Goal: Find specific page/section: Find specific page/section

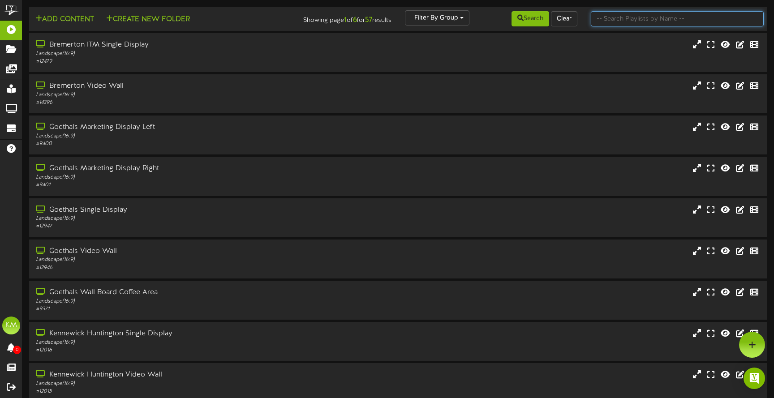
click at [633, 14] on input "text" at bounding box center [676, 18] width 173 height 15
type input "pasco"
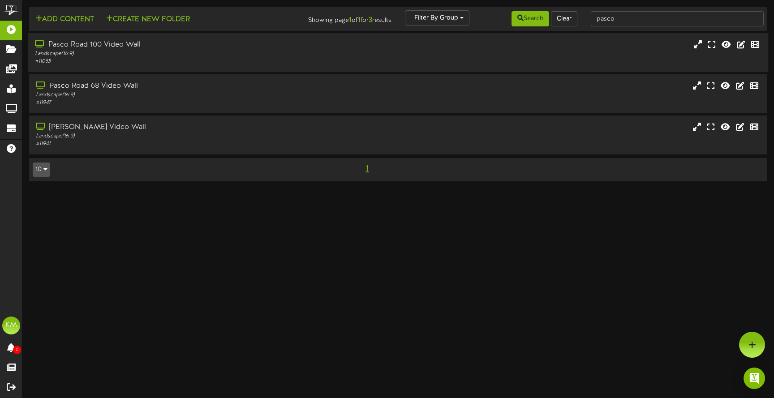
click at [90, 44] on div "Pasco Road 100 Video Wall" at bounding box center [182, 45] width 295 height 10
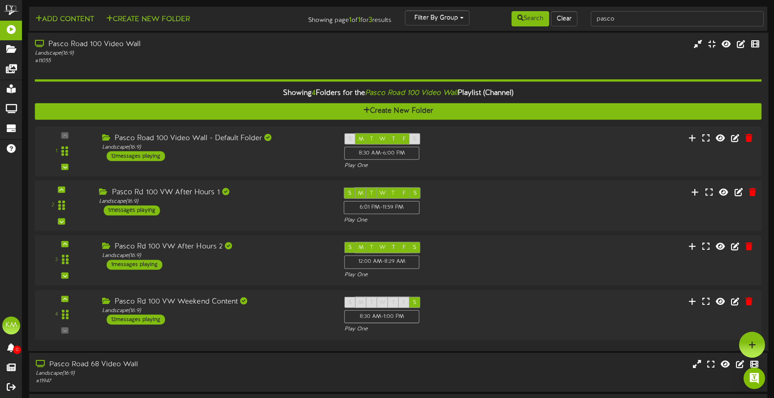
click at [201, 191] on div "Pasco Rd 100 VW After Hours 1" at bounding box center [214, 193] width 231 height 10
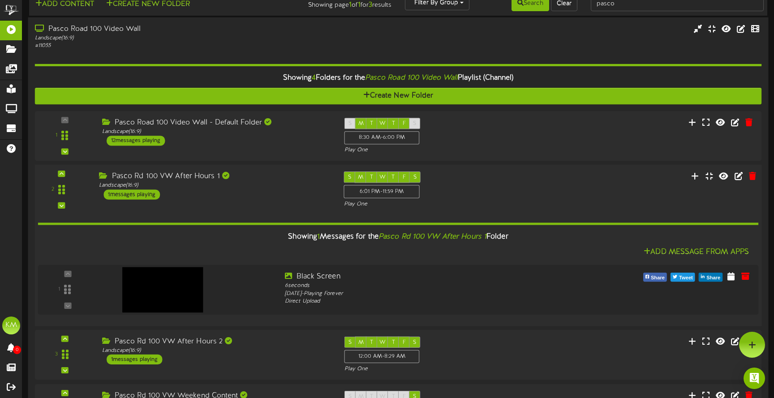
scroll to position [13, 0]
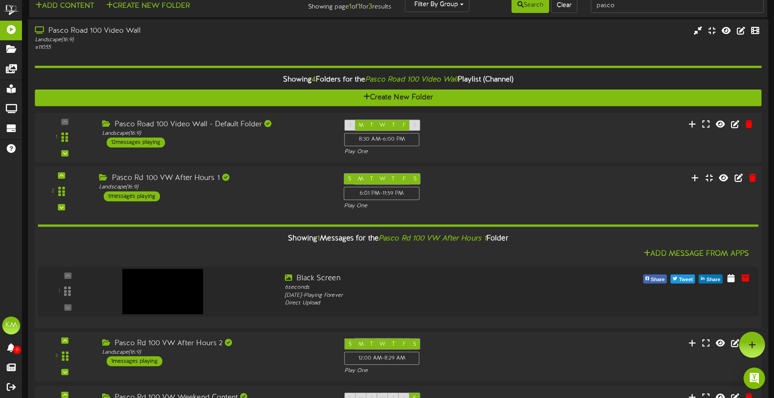
click at [200, 180] on div "Pasco Rd 100 VW After Hours 1" at bounding box center [214, 178] width 231 height 10
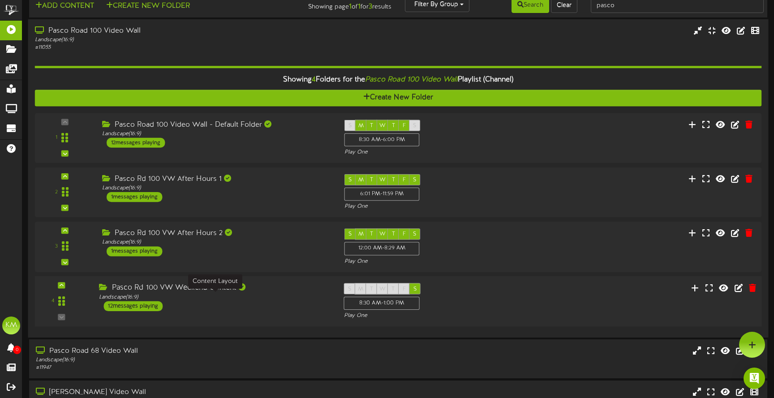
click at [268, 294] on div "Landscape ( 16:9 )" at bounding box center [214, 297] width 231 height 8
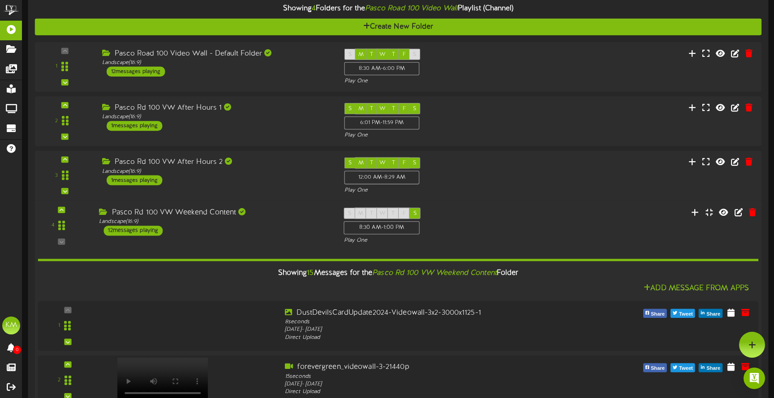
scroll to position [72, 0]
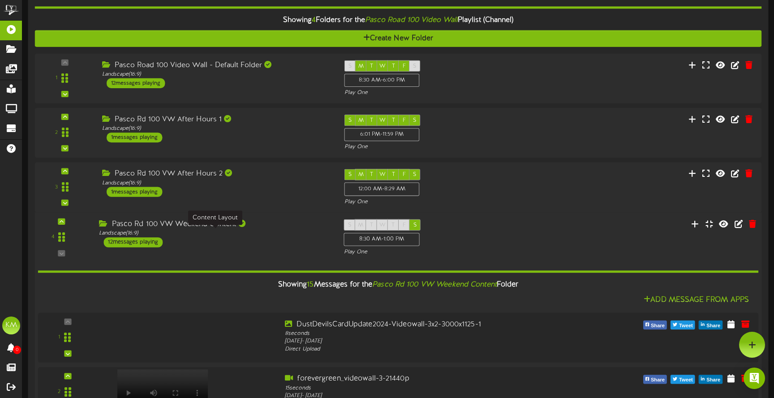
click at [284, 234] on div "Landscape ( 16:9 )" at bounding box center [214, 234] width 231 height 8
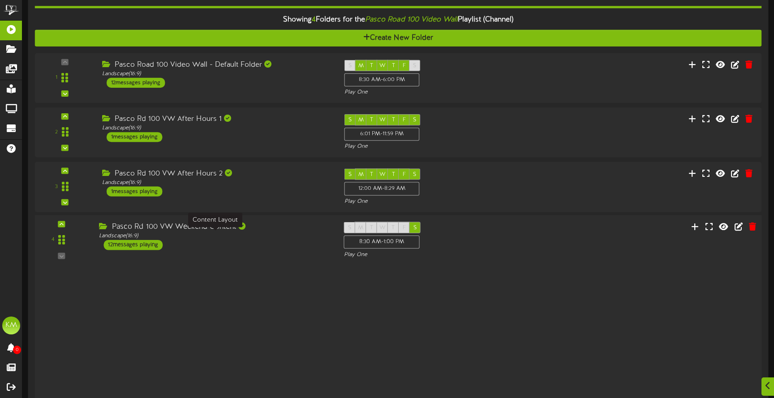
scroll to position [71, 0]
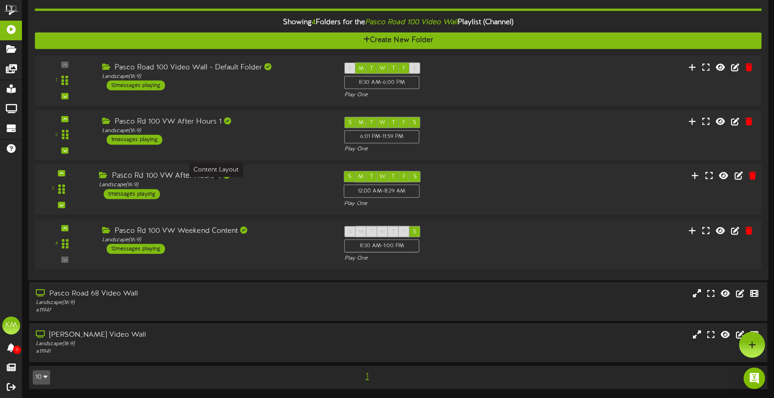
click at [284, 181] on div "Landscape ( 16:9 )" at bounding box center [214, 185] width 231 height 8
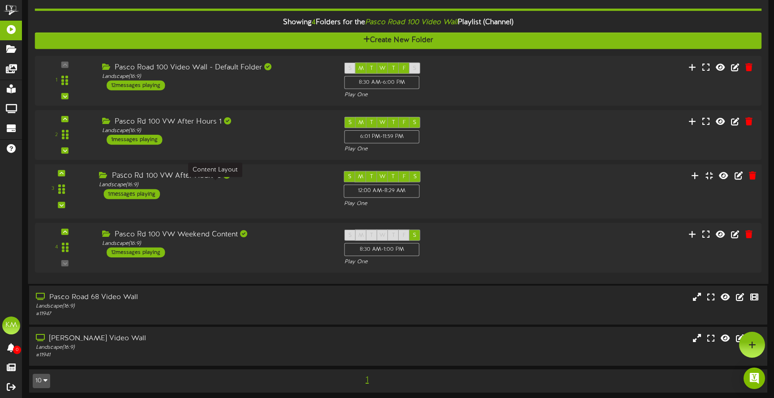
scroll to position [70, 0]
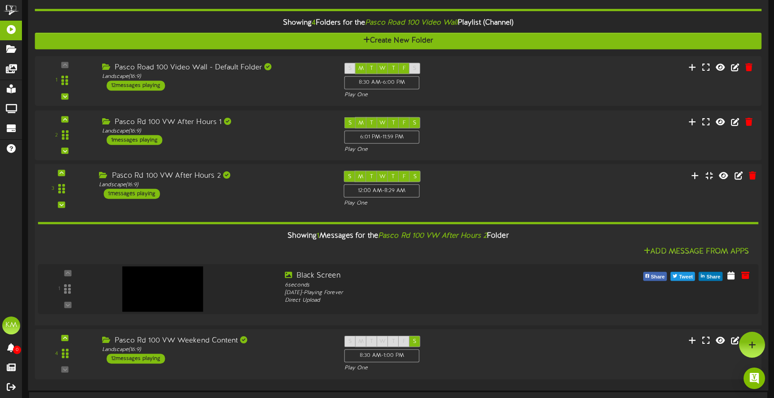
click at [273, 191] on div "Pasco Rd 100 VW After Hours 2 Landscape ( 16:9 ) 1 messages playing" at bounding box center [214, 185] width 244 height 28
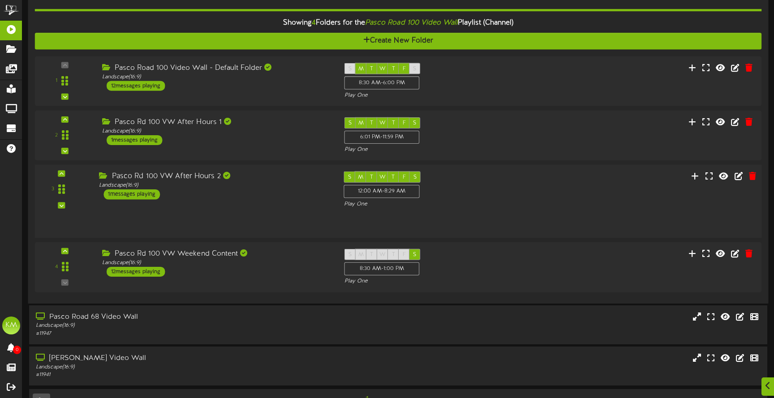
scroll to position [71, 0]
